Goal: Information Seeking & Learning: Learn about a topic

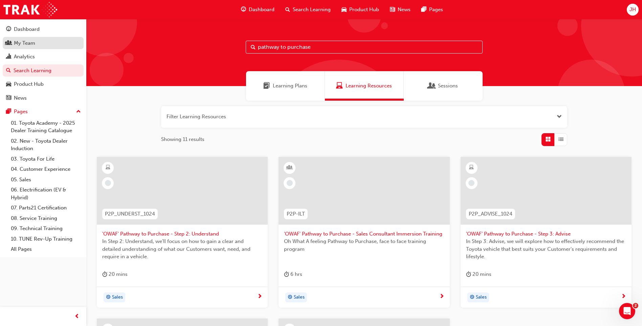
click at [36, 47] on link "My Team" at bounding box center [43, 43] width 81 height 13
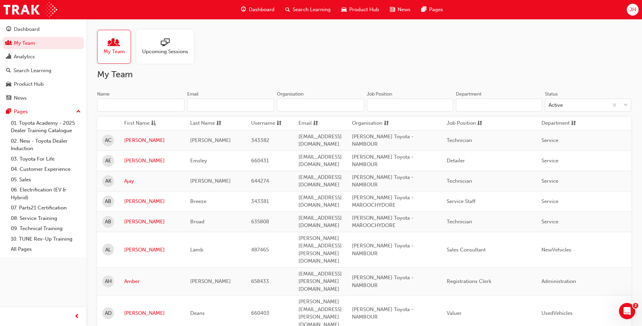
click at [320, 11] on span "Search Learning" at bounding box center [312, 10] width 38 height 8
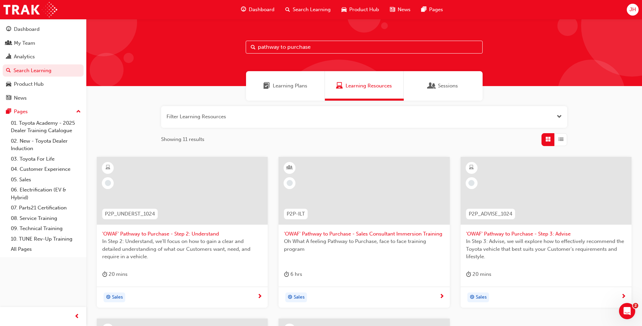
drag, startPoint x: 320, startPoint y: 43, endPoint x: 237, endPoint y: 43, distance: 83.6
click at [237, 43] on div "pathway to purchase" at bounding box center [364, 52] width 556 height 67
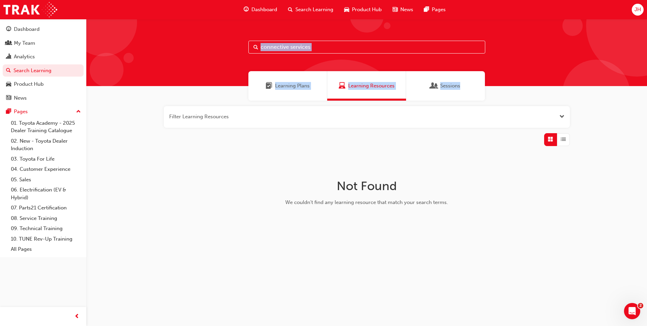
drag, startPoint x: 237, startPoint y: 43, endPoint x: 259, endPoint y: 113, distance: 73.0
click at [259, 113] on div "connective services Learning Plans Learning Resources Sessions Filter Learning …" at bounding box center [366, 139] width 561 height 241
drag, startPoint x: 259, startPoint y: 113, endPoint x: 326, endPoint y: 42, distance: 97.7
click at [326, 42] on input "connective services" at bounding box center [366, 47] width 237 height 13
drag, startPoint x: 319, startPoint y: 46, endPoint x: 307, endPoint y: 46, distance: 11.9
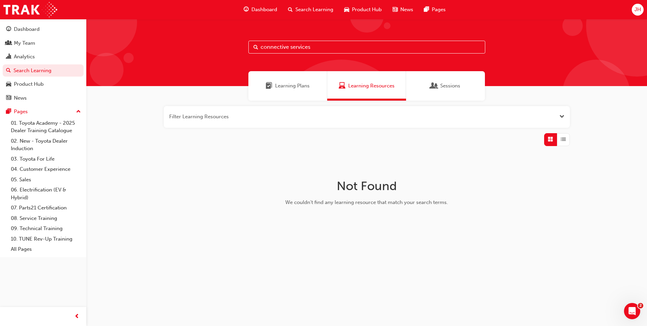
click at [307, 46] on input "connective services" at bounding box center [366, 47] width 237 height 13
type input "connective service"
drag, startPoint x: 324, startPoint y: 47, endPoint x: 236, endPoint y: 57, distance: 89.2
click at [236, 57] on div "connective service" at bounding box center [366, 52] width 561 height 67
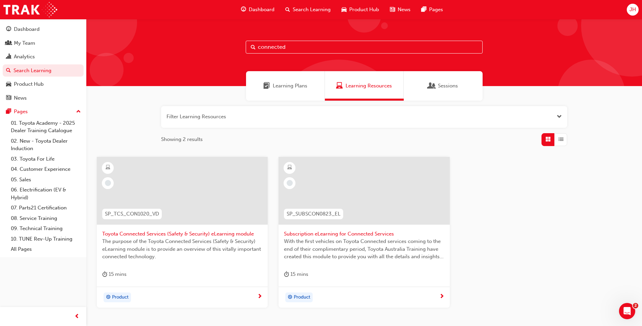
type input "connected"
click at [355, 235] on span "Subscription eLearning for Connected Services" at bounding box center [364, 234] width 160 height 8
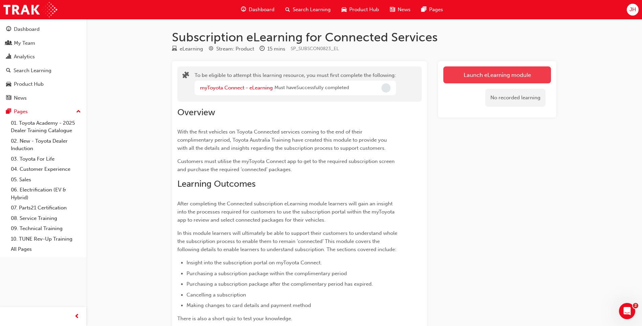
click at [473, 73] on button "Launch eLearning module" at bounding box center [497, 74] width 108 height 17
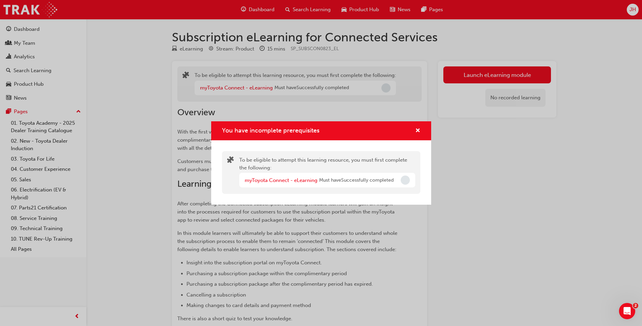
click at [405, 182] on span "Incomplete" at bounding box center [405, 179] width 9 height 9
click at [417, 132] on span "cross-icon" at bounding box center [417, 131] width 5 height 6
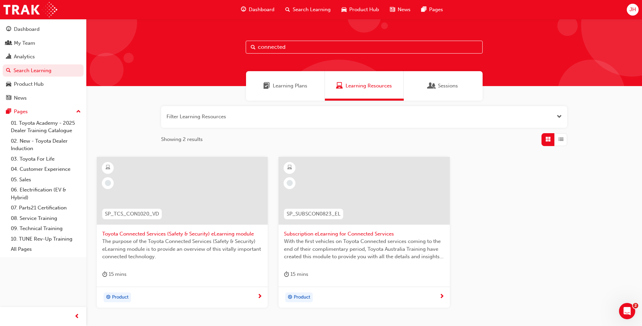
click at [231, 206] on div at bounding box center [182, 191] width 171 height 68
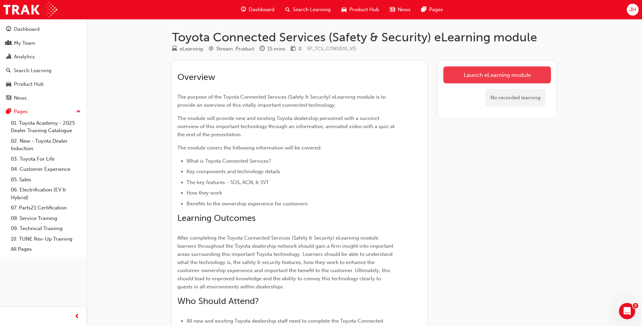
click at [528, 81] on link "Launch eLearning module" at bounding box center [497, 74] width 108 height 17
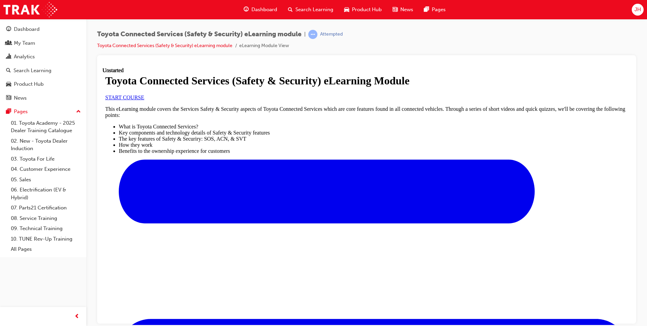
scroll to position [89, 0]
click at [144, 100] on span "START COURSE" at bounding box center [124, 97] width 39 height 6
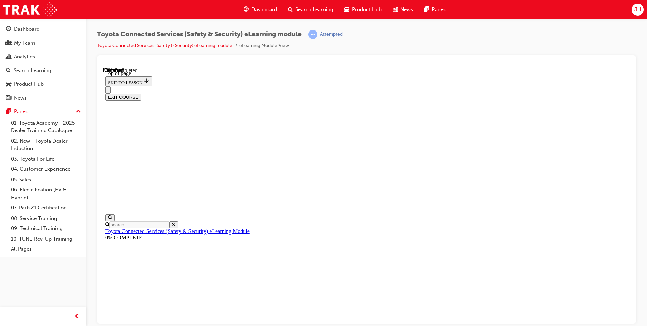
scroll to position [21, 0]
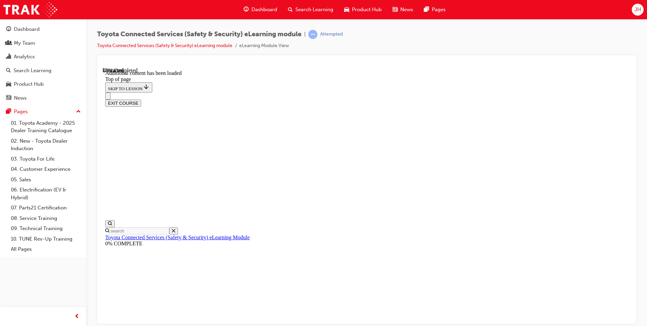
click at [141, 99] on button "EXIT COURSE" at bounding box center [123, 102] width 36 height 7
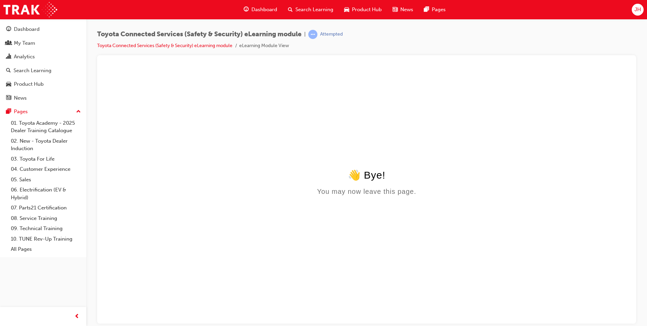
scroll to position [0, 0]
click at [340, 38] on div "Attempted" at bounding box center [325, 34] width 35 height 9
click at [337, 22] on div "Toyota Connected Services (Safety & Security) eLearning module | Attempted Toyo…" at bounding box center [366, 164] width 561 height 290
